Goal: Information Seeking & Learning: Learn about a topic

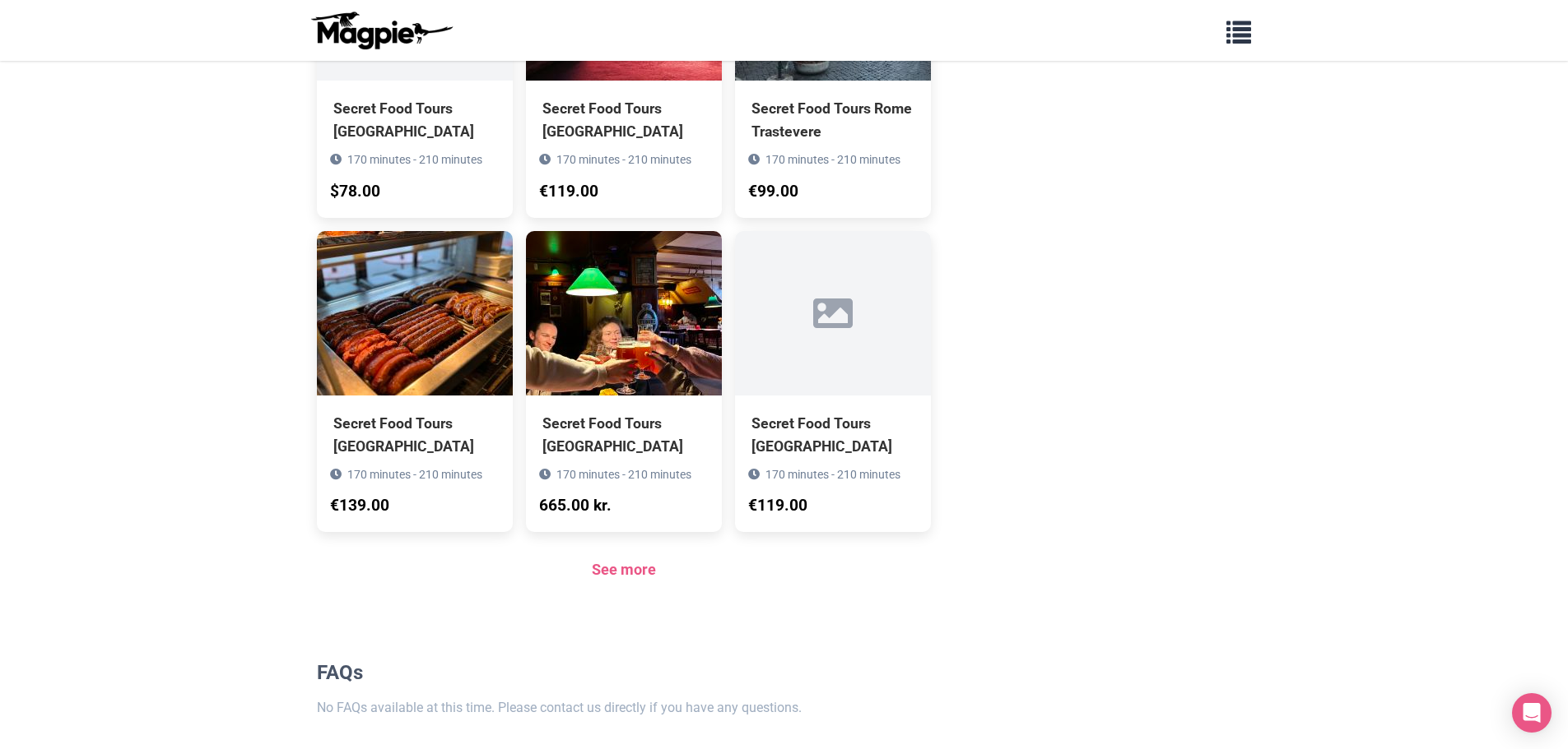
scroll to position [1069, 0]
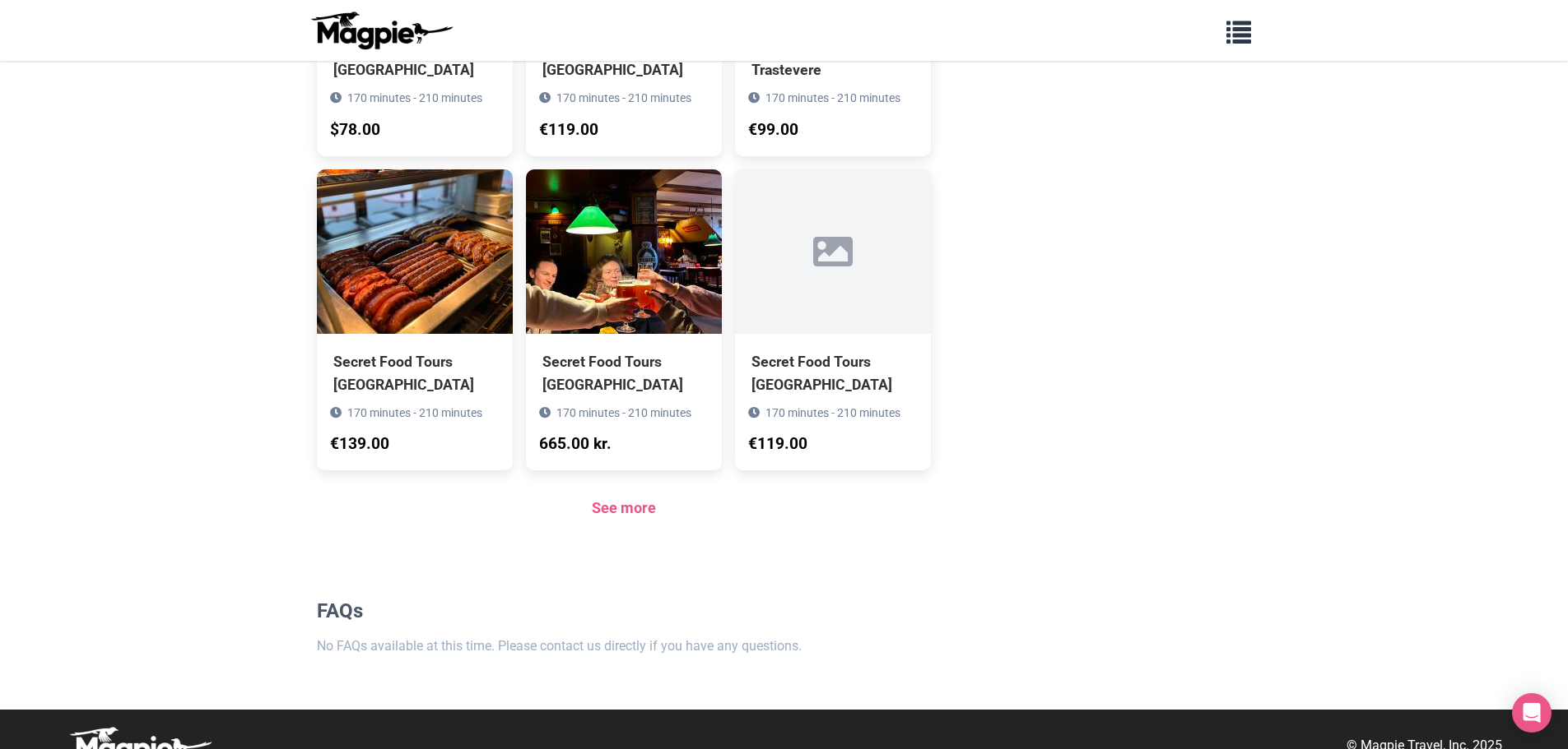
click at [615, 520] on div "See more" at bounding box center [624, 508] width 615 height 23
click at [618, 514] on link "See more" at bounding box center [623, 508] width 64 height 18
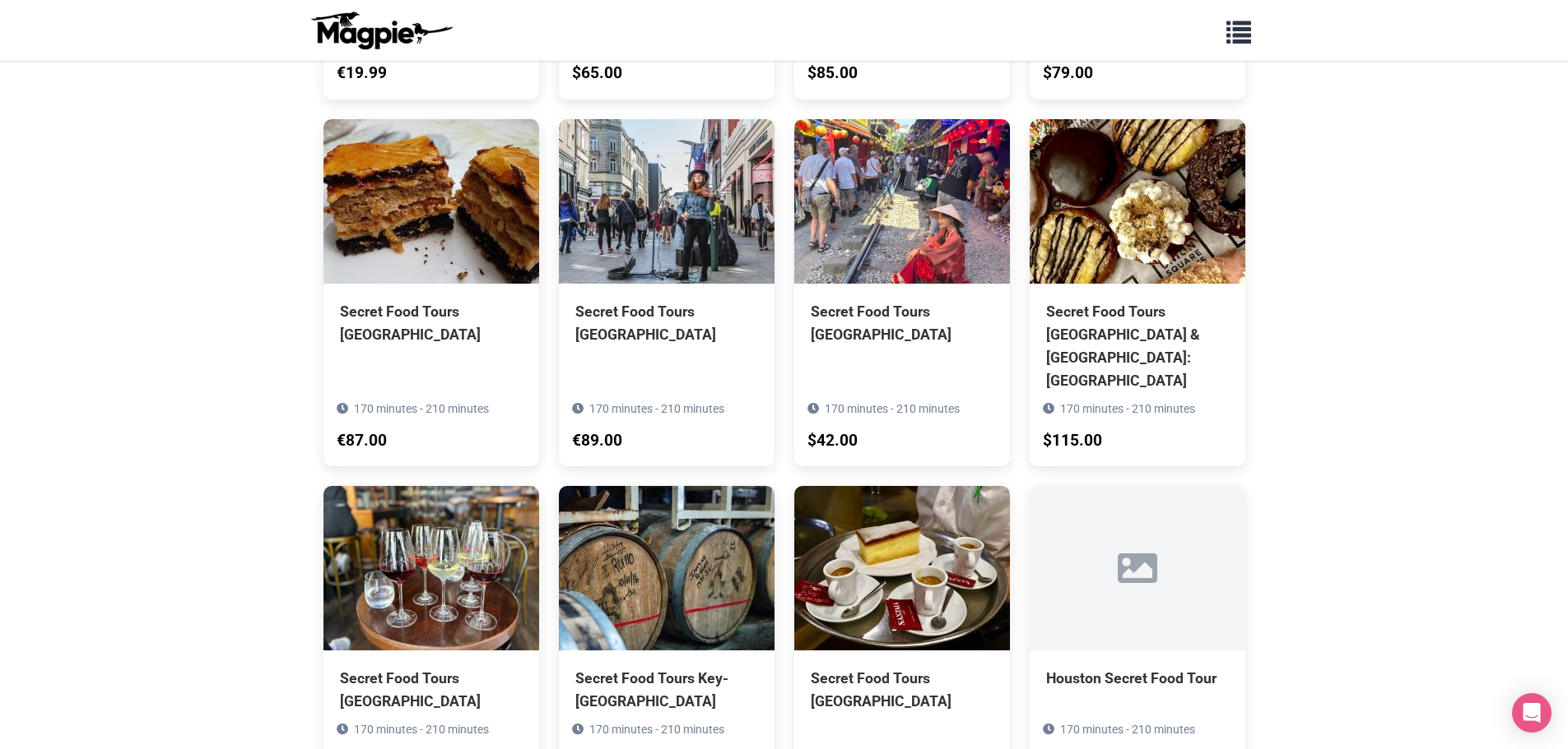
scroll to position [1480, 0]
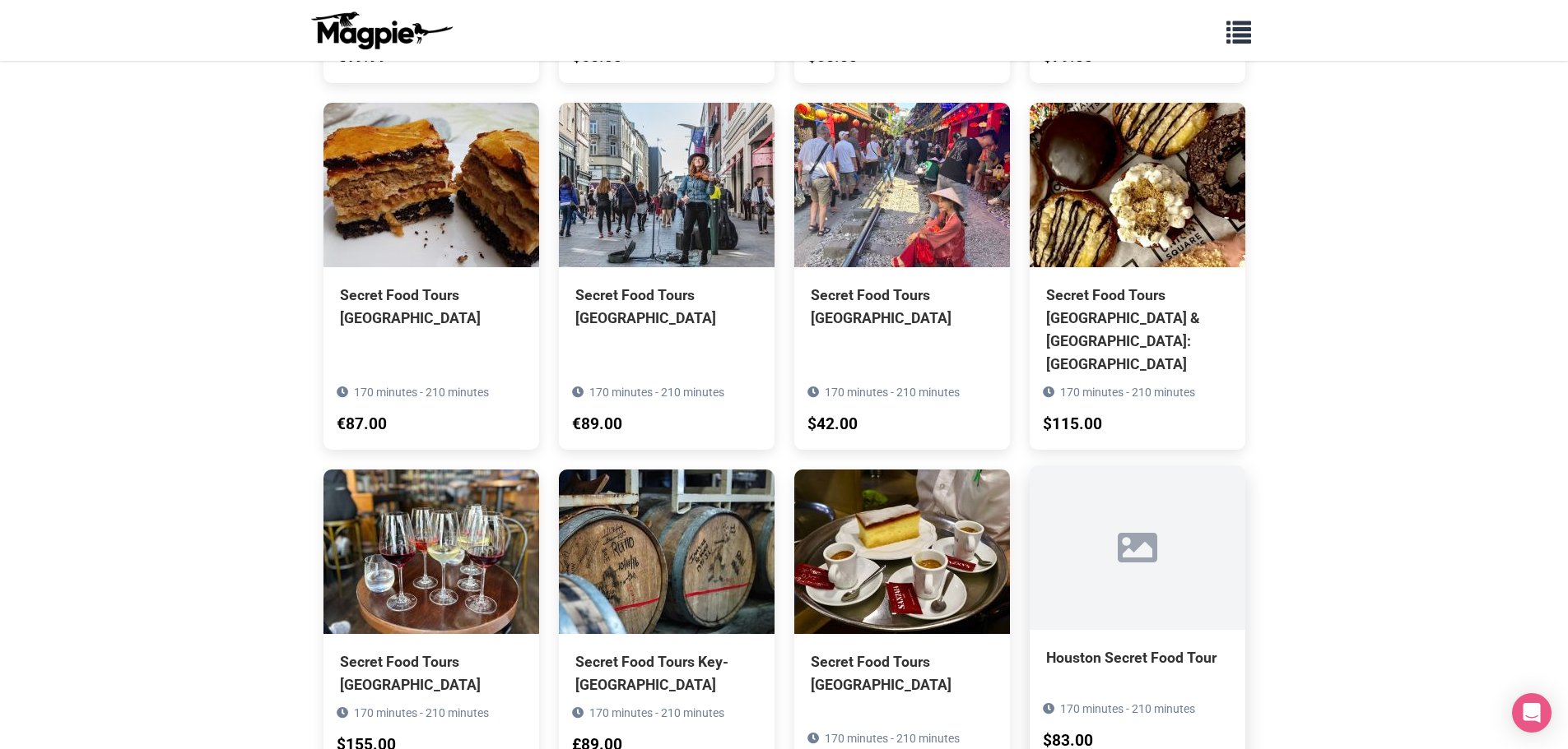
click at [1175, 647] on div "Houston Secret Food Tour" at bounding box center [1137, 658] width 182 height 23
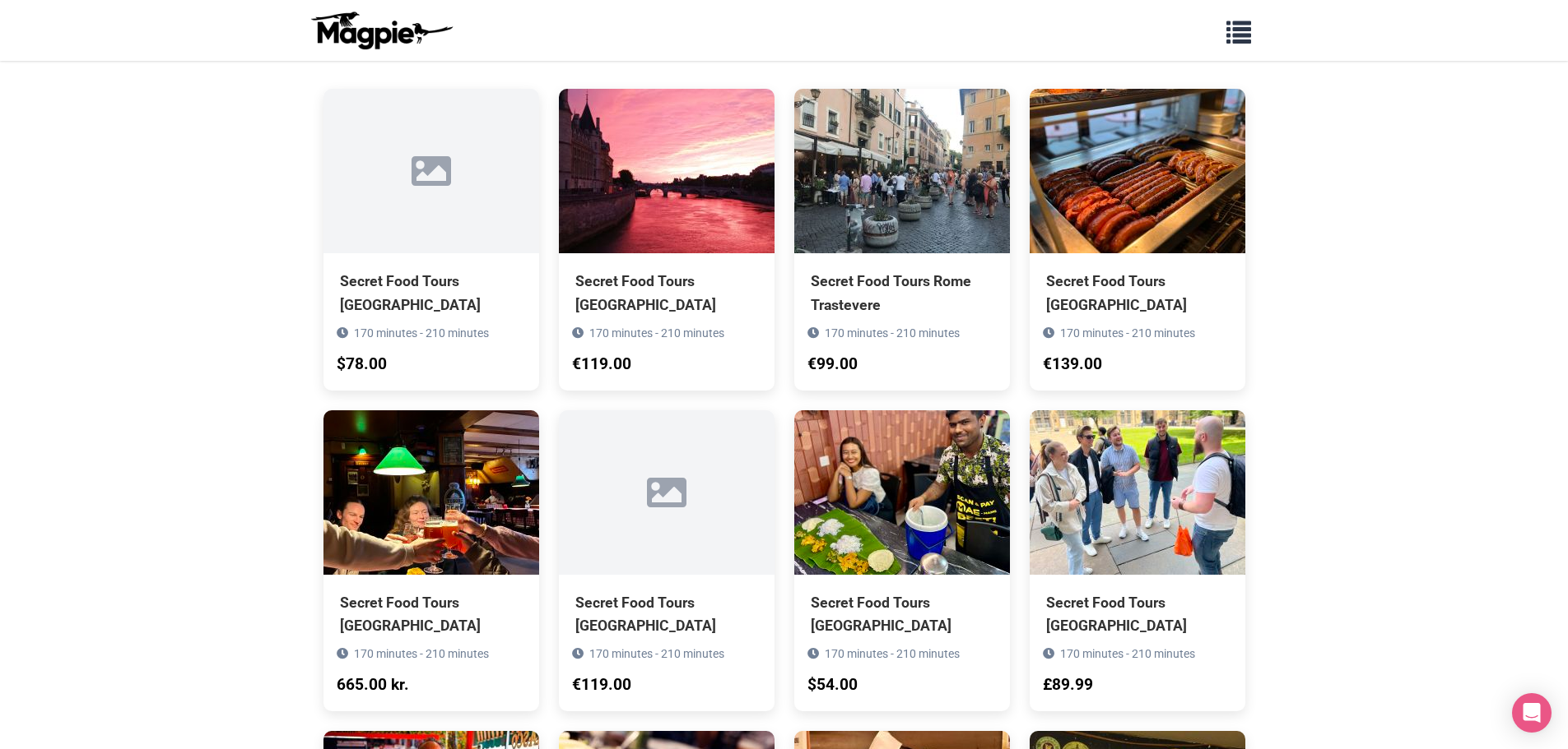
scroll to position [0, 0]
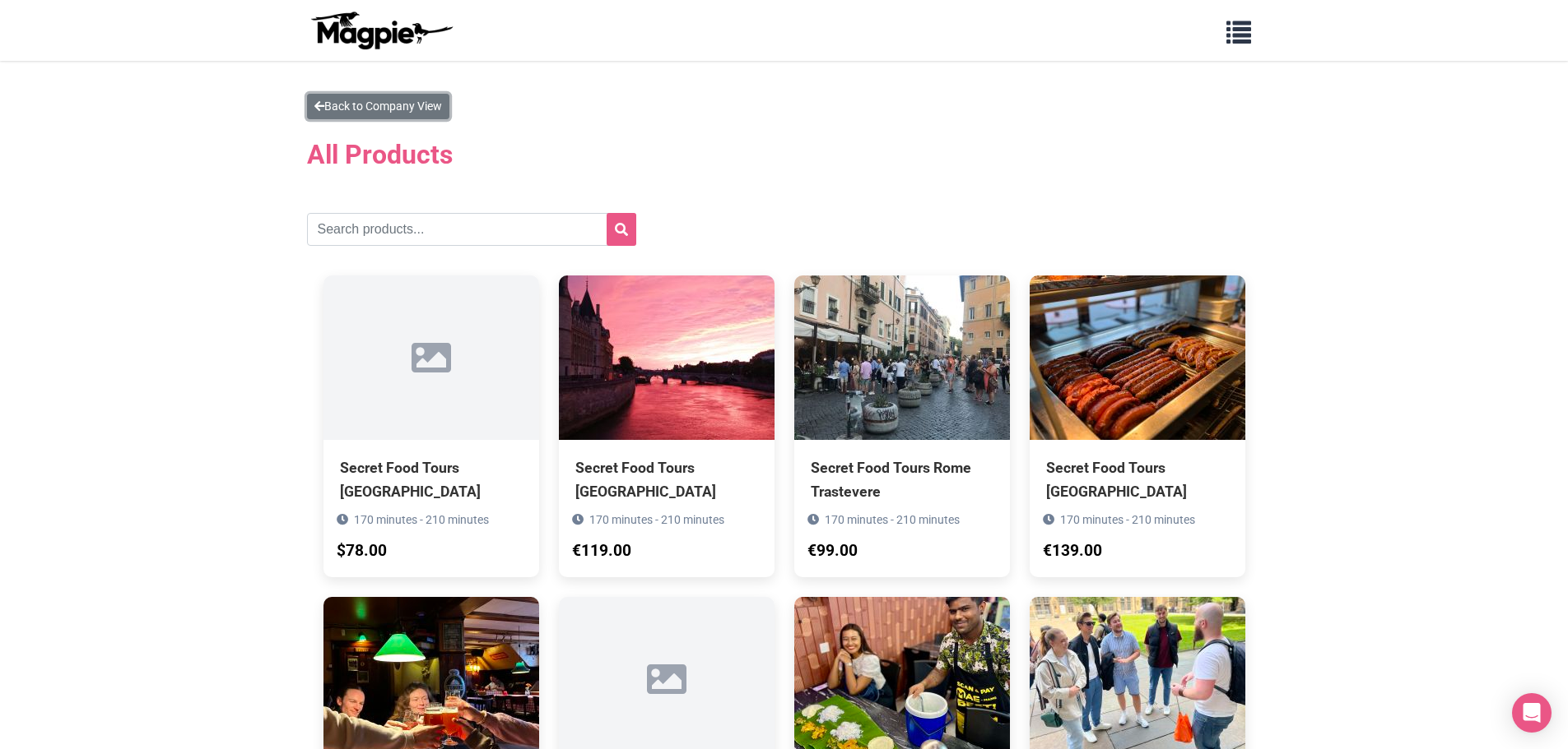
click at [339, 105] on link "Back to Company View" at bounding box center [379, 106] width 142 height 25
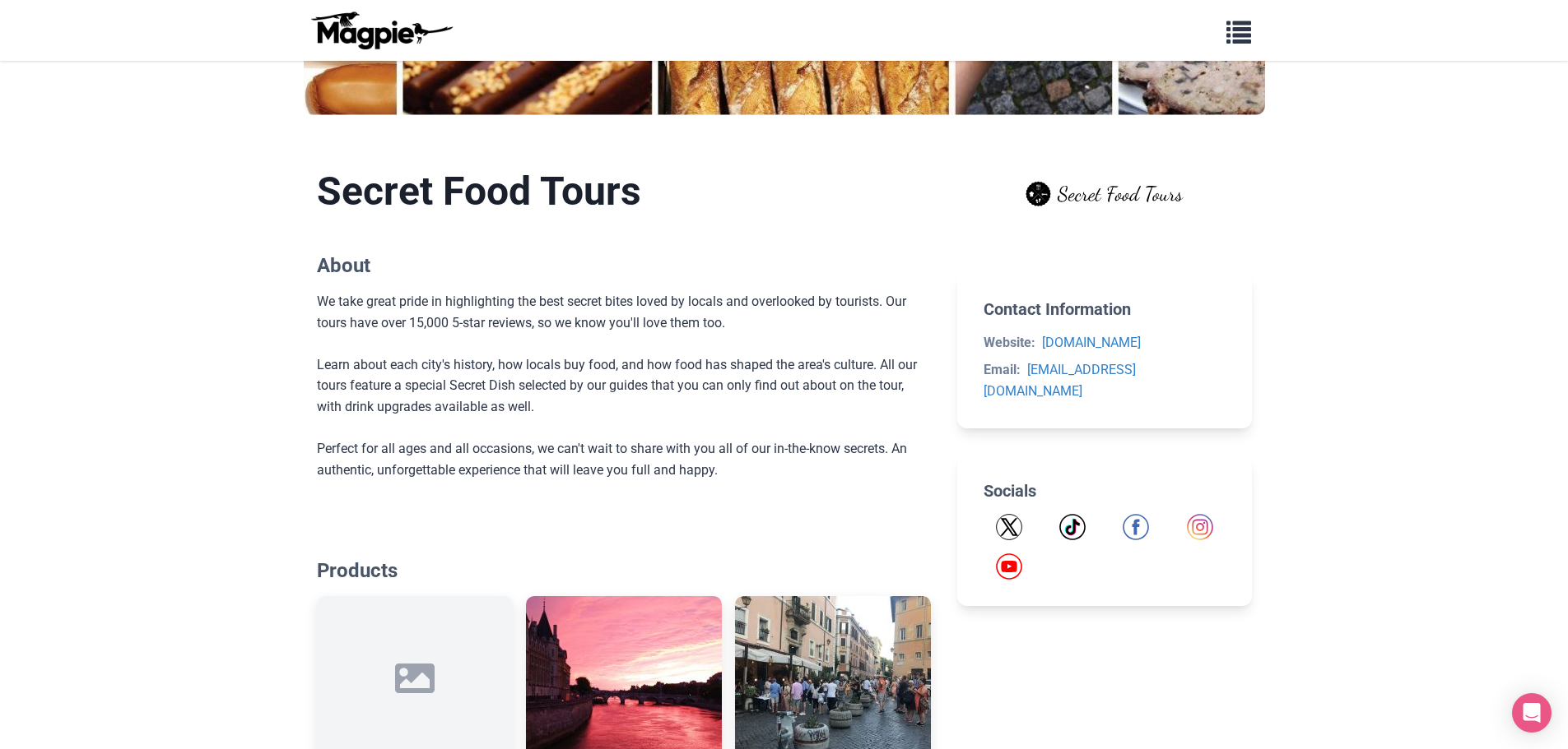
scroll to position [329, 0]
